Goal: Task Accomplishment & Management: Complete application form

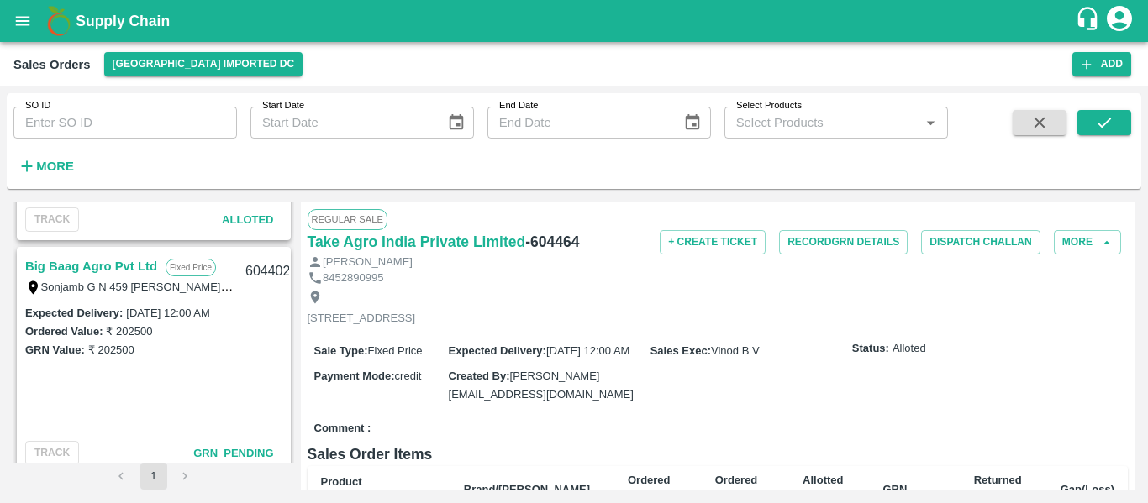
scroll to position [427, 0]
click at [95, 265] on link "Big Baag Agro Pvt Ltd" at bounding box center [91, 266] width 132 height 22
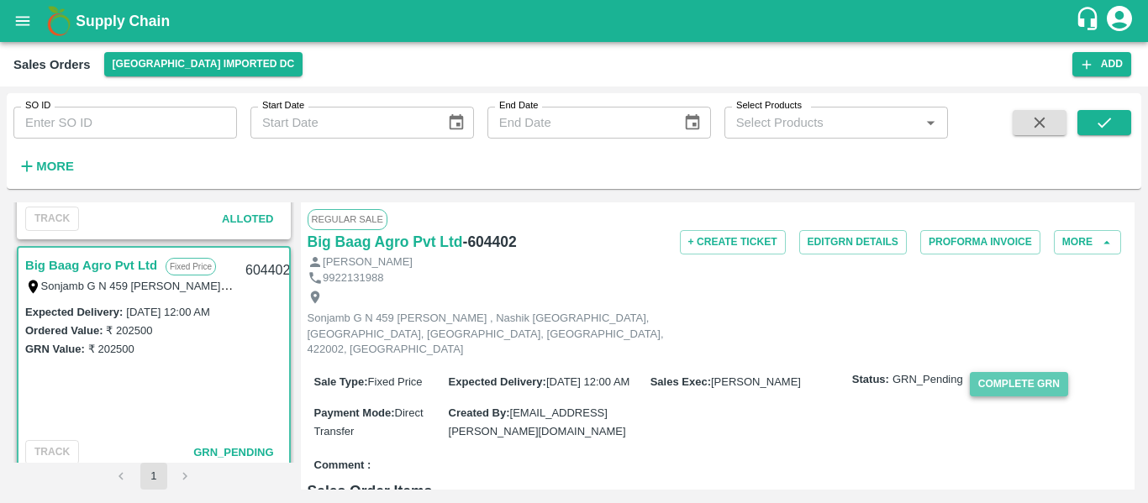
click at [1026, 380] on button "Complete GRN" at bounding box center [1019, 384] width 98 height 24
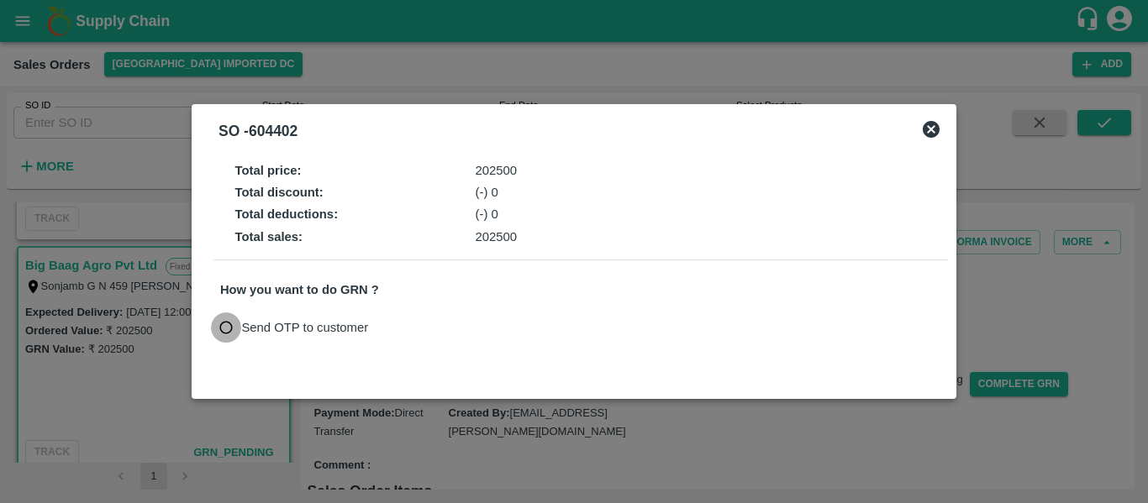
click at [235, 321] on input "Send OTP to customer" at bounding box center [226, 328] width 31 height 31
radio input "true"
click at [419, 332] on button "Send OTP" at bounding box center [416, 328] width 69 height 24
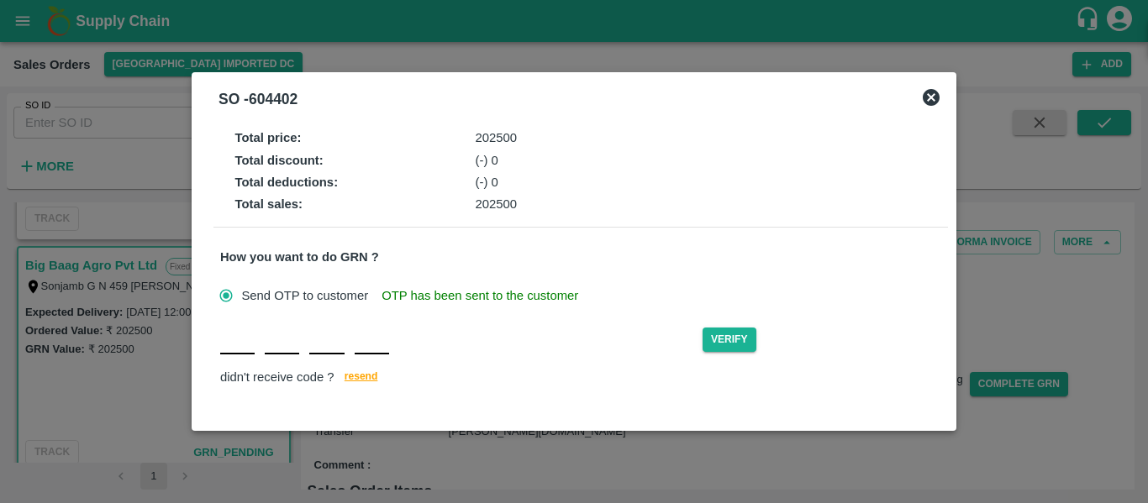
click at [243, 350] on input "text" at bounding box center [237, 339] width 34 height 30
type input "A"
type input "E"
type input "D"
type input "M"
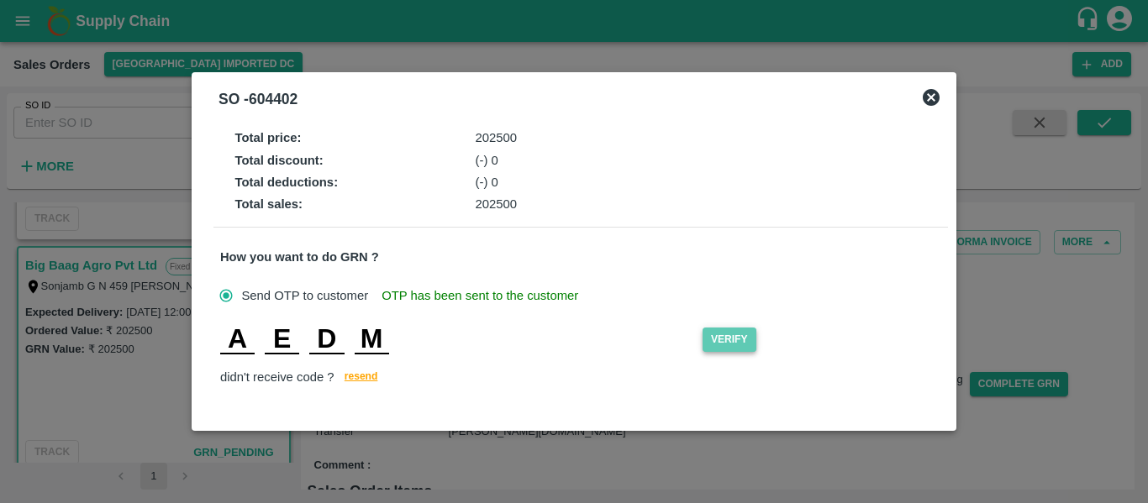
click at [751, 344] on button "Verify" at bounding box center [730, 340] width 54 height 24
click at [380, 333] on input "M" at bounding box center [372, 339] width 34 height 30
click at [298, 333] on input "E" at bounding box center [282, 339] width 34 height 30
click at [260, 340] on div "A E D M" at bounding box center [304, 339] width 169 height 30
click at [235, 335] on input "A" at bounding box center [237, 339] width 34 height 30
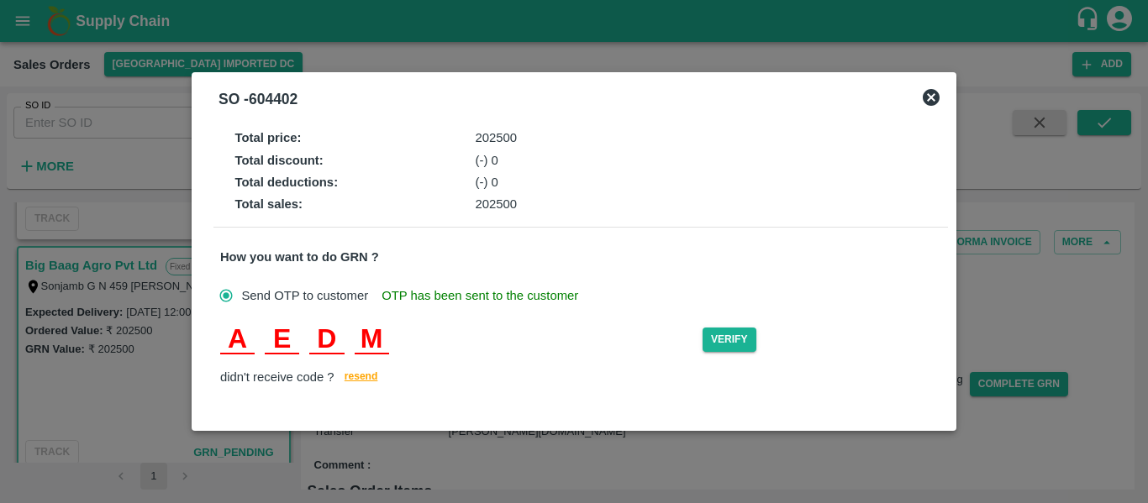
type input "K"
click at [458, 347] on div "K E D M" at bounding box center [461, 339] width 482 height 30
click at [377, 338] on input "M" at bounding box center [372, 339] width 34 height 30
click at [741, 335] on button "Verify" at bounding box center [730, 340] width 54 height 24
